Goal: Task Accomplishment & Management: Use online tool/utility

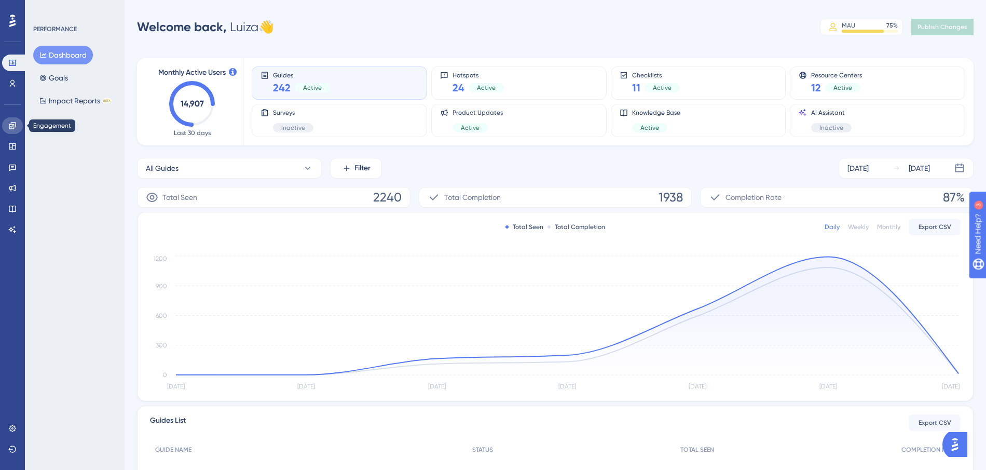
click at [9, 126] on icon at bounding box center [12, 125] width 7 height 7
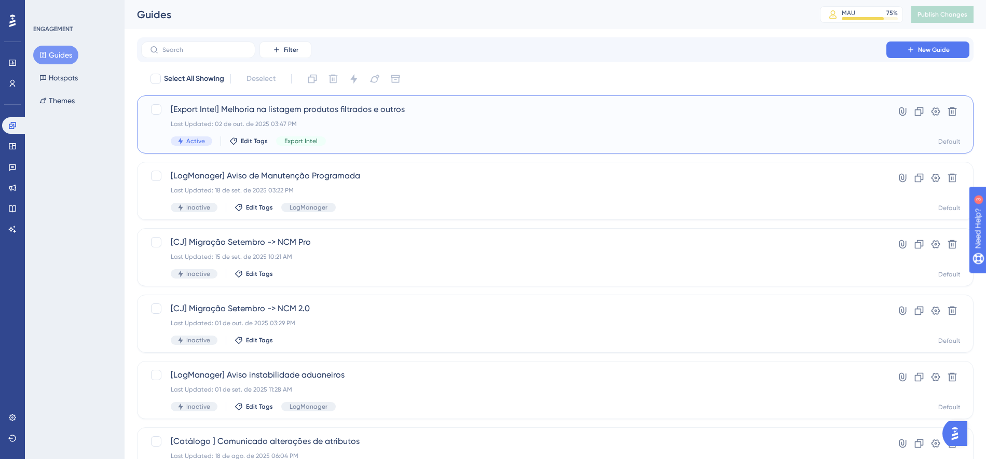
click at [405, 129] on div "[Export Intel] Melhoria na listagem produtos filtrados e outros Last Updated: 0…" at bounding box center [514, 124] width 686 height 43
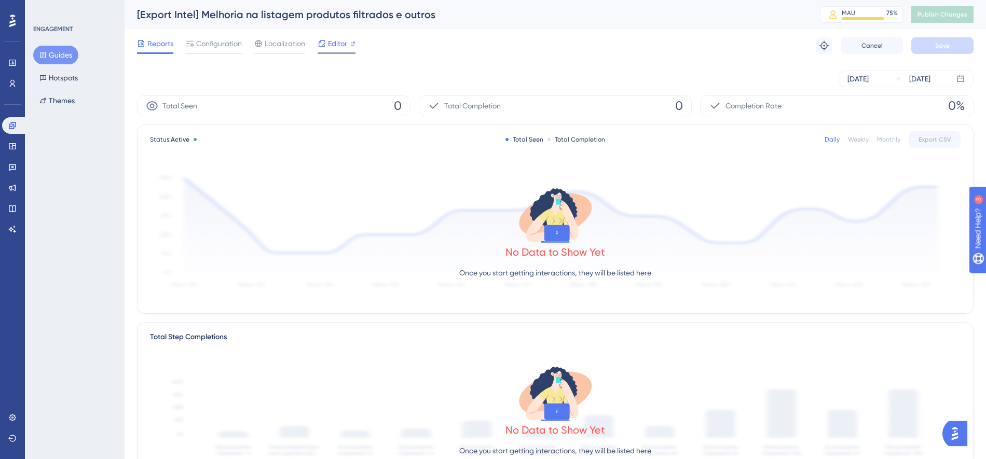
click at [334, 41] on span "Editor" at bounding box center [337, 43] width 19 height 12
click at [232, 37] on span "Configuration" at bounding box center [219, 43] width 46 height 12
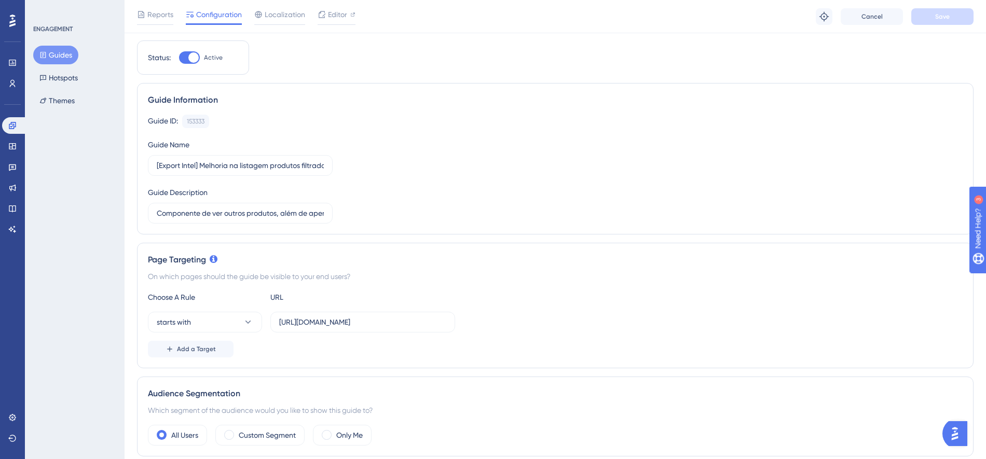
scroll to position [40, 0]
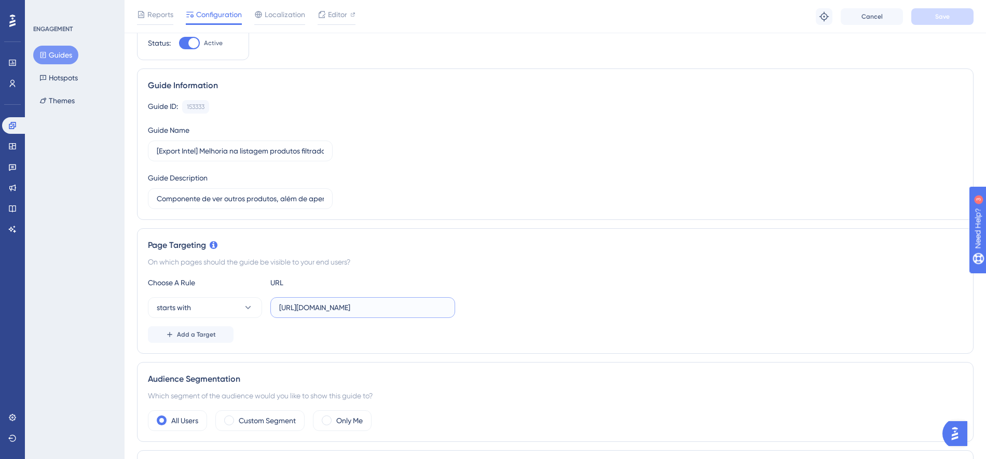
click at [355, 302] on input "https://export-intel.logcomex.io/" at bounding box center [362, 307] width 167 height 11
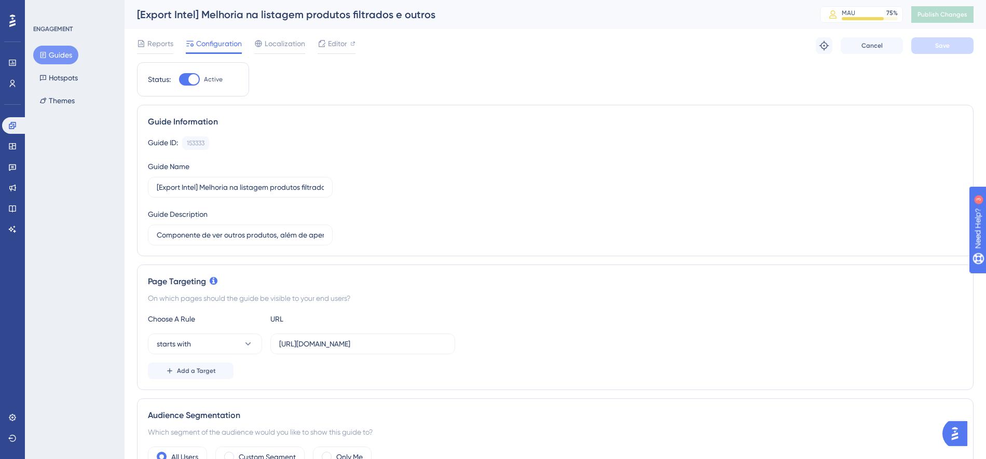
click at [673, 191] on div "Guide ID: 153333 Copy Guide Name [Export Intel] Melhoria na listagem produtos f…" at bounding box center [555, 191] width 815 height 109
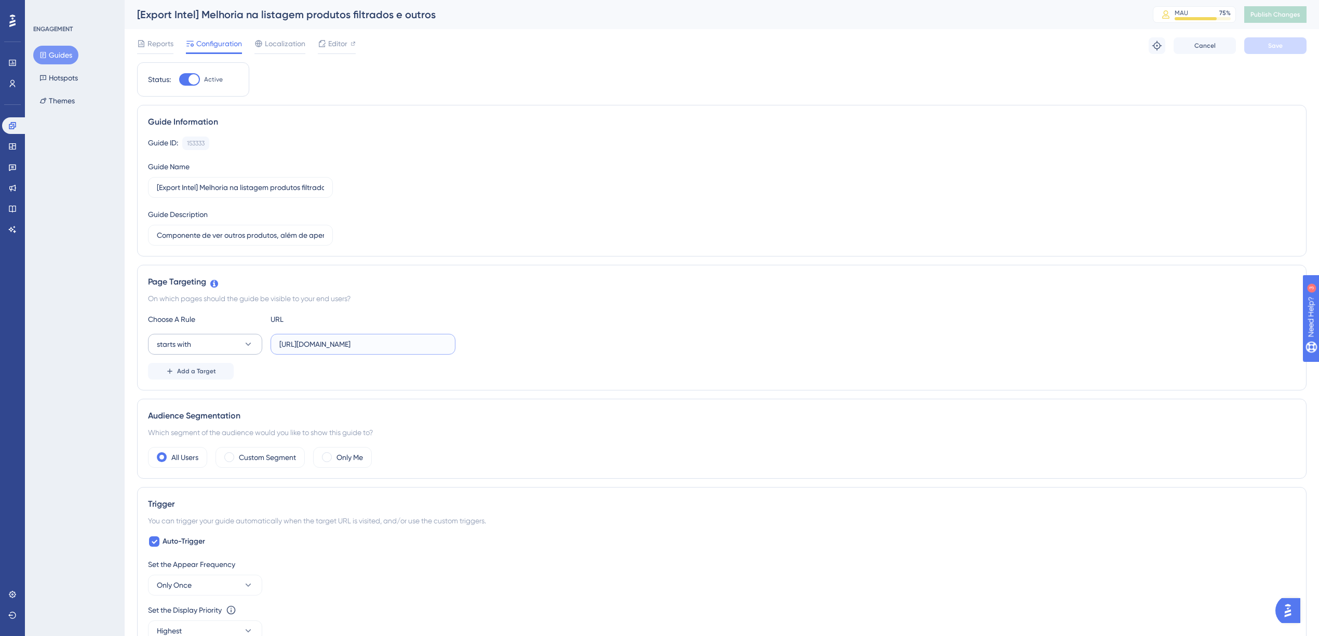
drag, startPoint x: 408, startPoint y: 347, endPoint x: 237, endPoint y: 347, distance: 171.3
click at [237, 347] on div "starts with https://export-intel.logcomex.io/" at bounding box center [301, 344] width 307 height 21
click at [453, 194] on div "Guide ID: 153333 Copy Guide Name [Export Intel] Melhoria na listagem produtos f…" at bounding box center [721, 191] width 1147 height 109
click at [8, 130] on link at bounding box center [14, 125] width 25 height 17
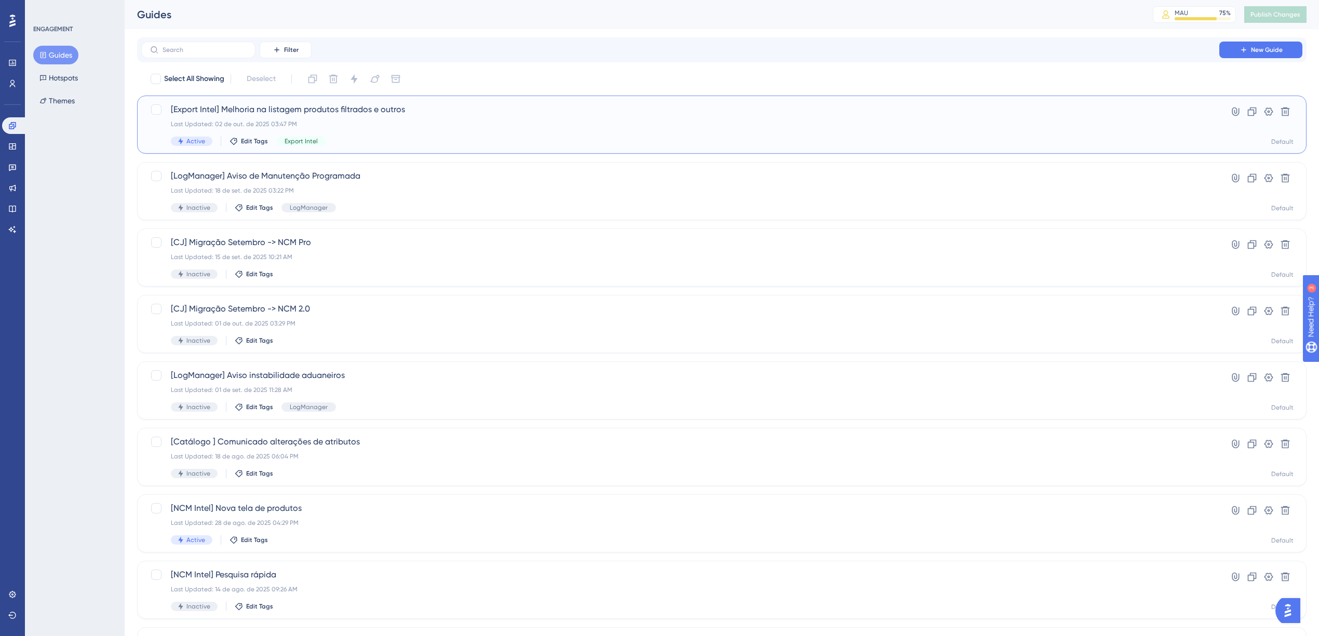
click at [336, 121] on div "Last Updated: 02 de out. de 2025 03:47 PM" at bounding box center [680, 124] width 1019 height 8
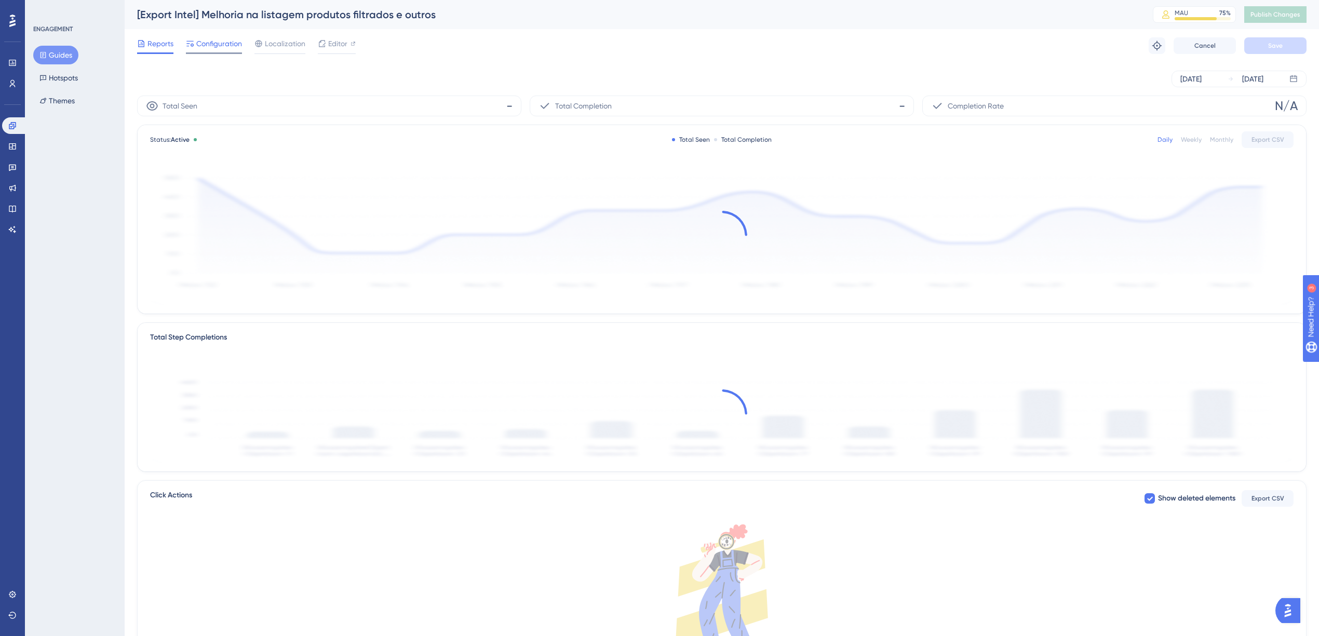
click at [226, 43] on span "Configuration" at bounding box center [219, 43] width 46 height 12
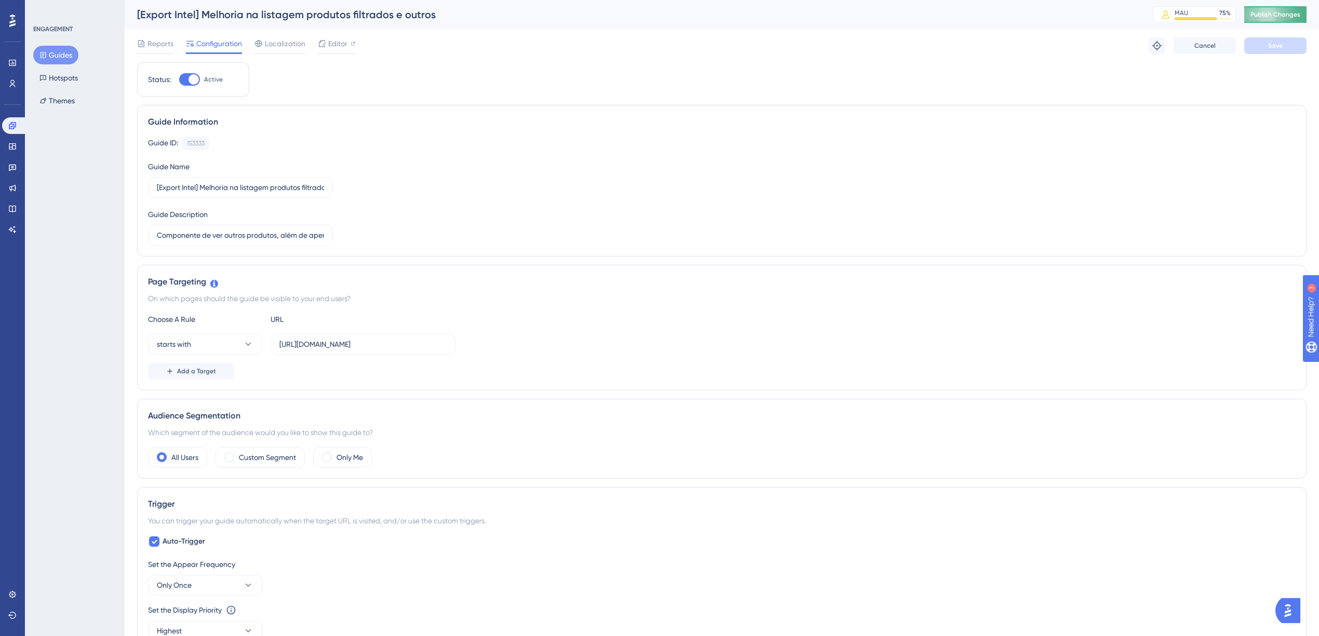
click at [996, 17] on span "Publish Changes" at bounding box center [1275, 14] width 50 height 8
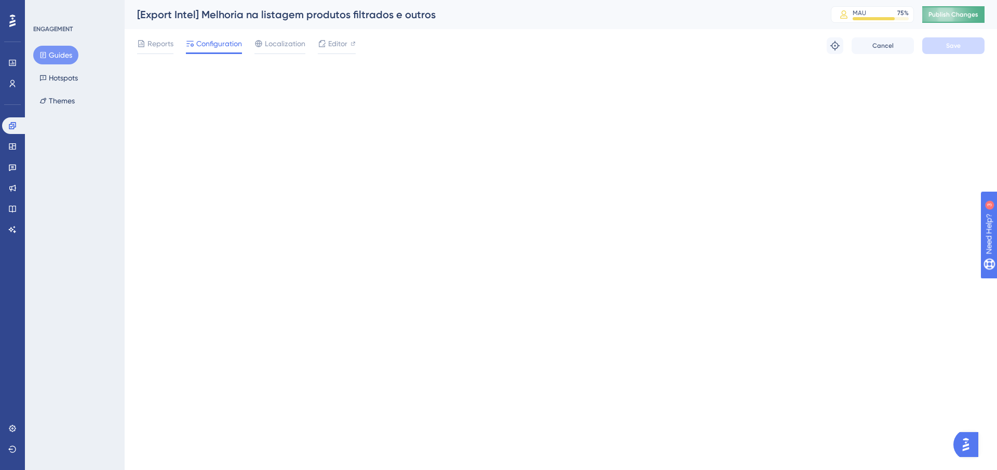
click at [937, 12] on span "Publish Changes" at bounding box center [953, 14] width 50 height 8
click at [954, 15] on span "Publish Changes" at bounding box center [953, 14] width 50 height 8
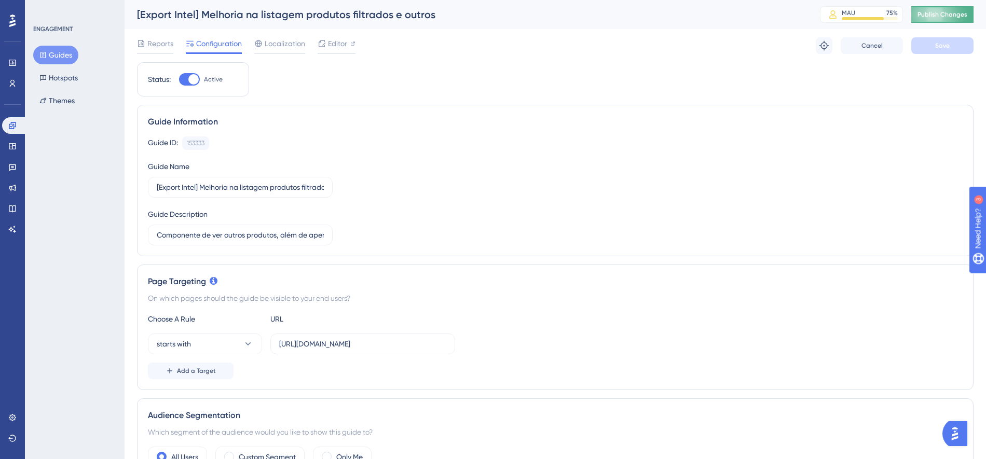
click at [951, 13] on span "Publish Changes" at bounding box center [943, 14] width 50 height 8
click at [229, 342] on button "starts with" at bounding box center [205, 344] width 114 height 21
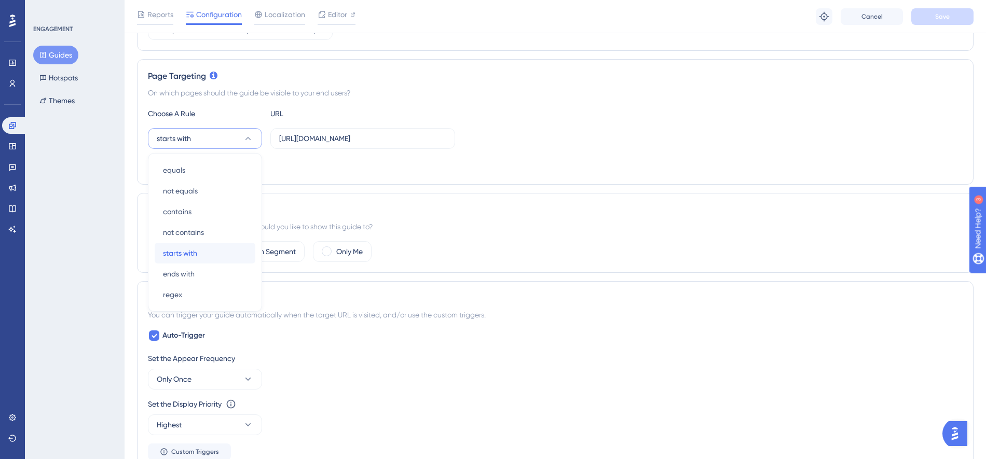
click at [209, 251] on div "starts with starts with" at bounding box center [205, 253] width 84 height 21
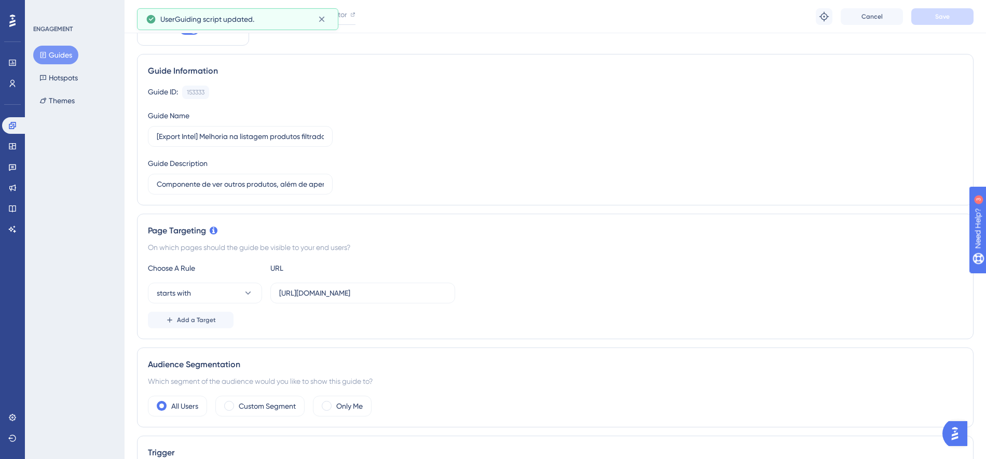
scroll to position [0, 0]
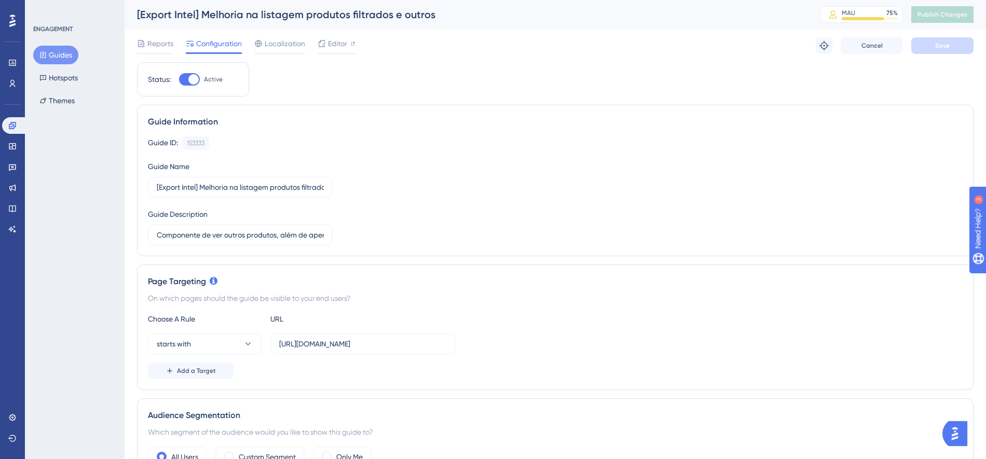
click at [752, 116] on div "Guide Information" at bounding box center [555, 122] width 815 height 12
click at [942, 15] on span "Publish Changes" at bounding box center [943, 14] width 50 height 8
